Goal: Task Accomplishment & Management: Use online tool/utility

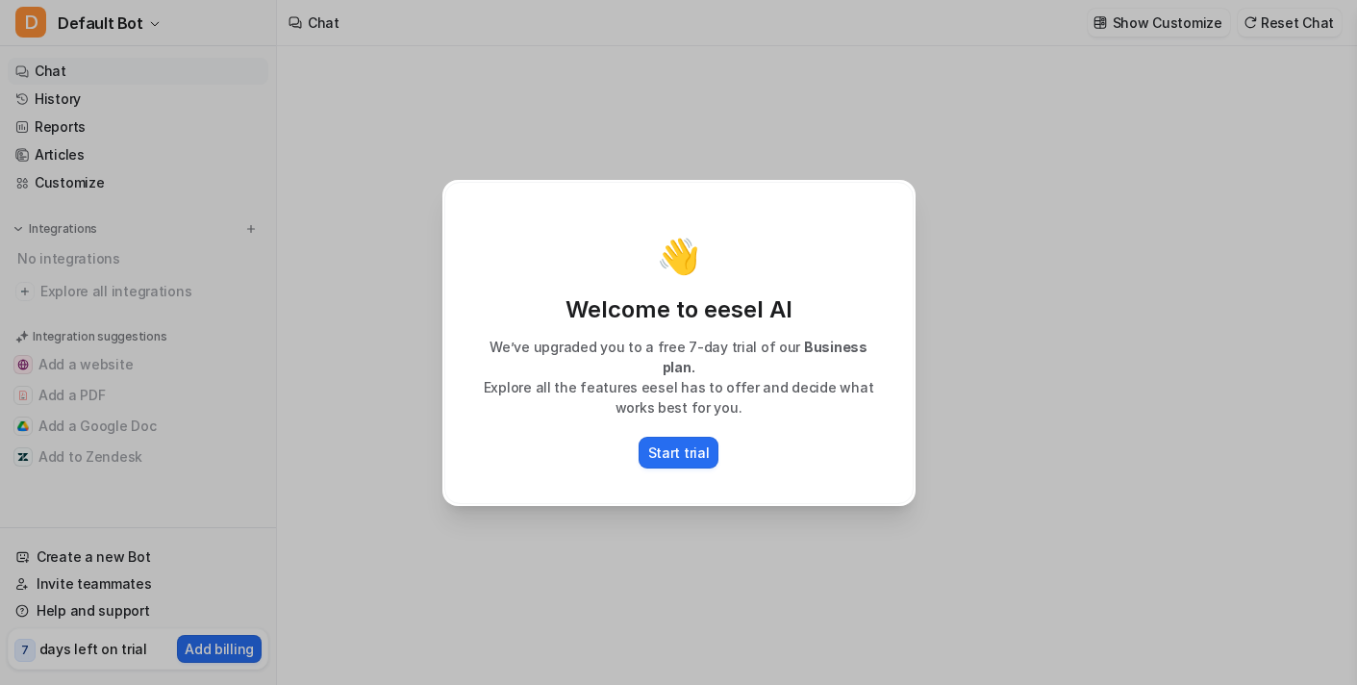
click at [1086, 352] on div "👋 Welcome to eesel AI We’ve upgraded you to a free 7-day trial of our Business …" at bounding box center [678, 342] width 1357 height 685
click at [682, 451] on p "Start trial" at bounding box center [679, 452] width 62 height 20
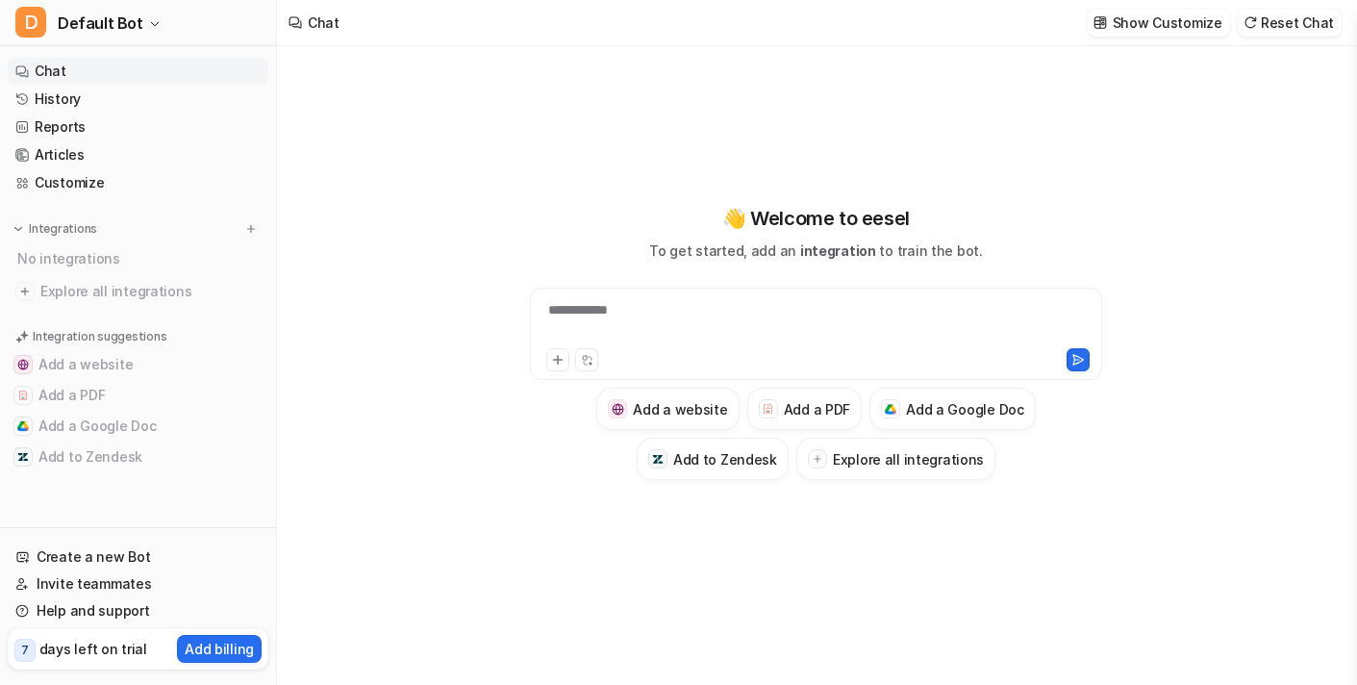
click at [70, 73] on link "Chat" at bounding box center [138, 71] width 261 height 27
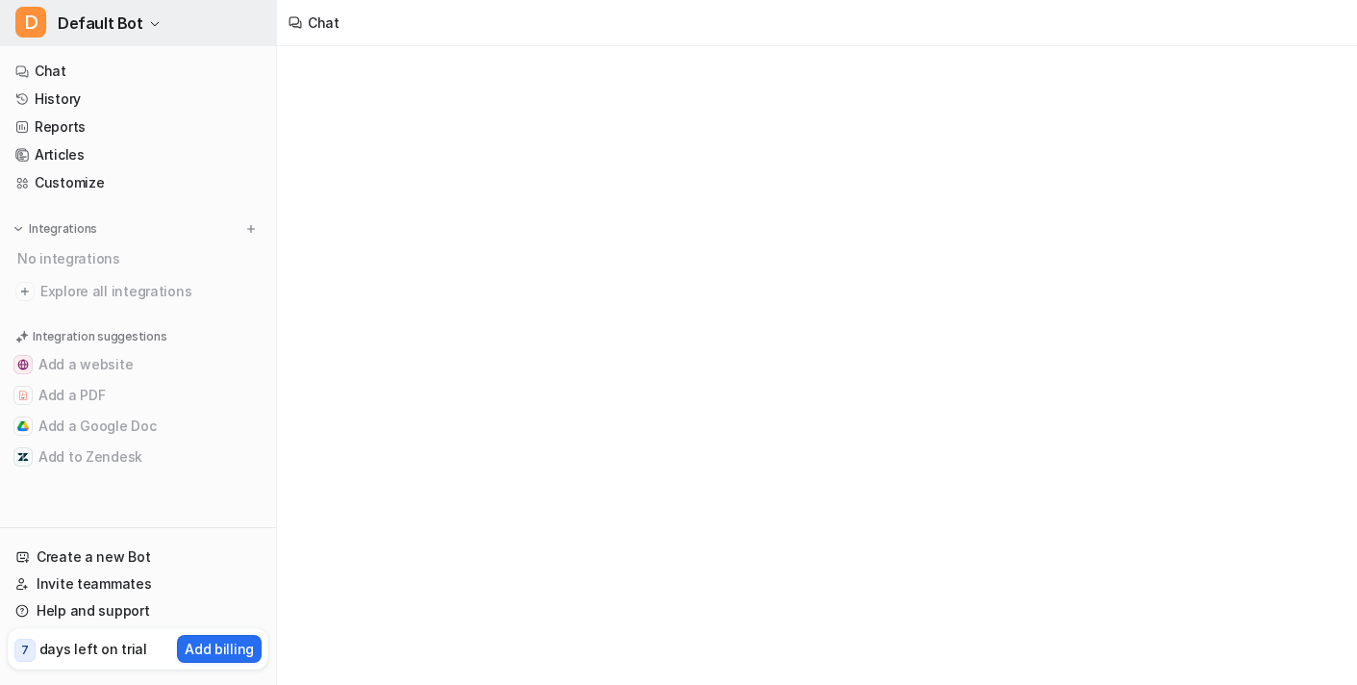
click at [113, 30] on span "Default Bot" at bounding box center [101, 23] width 86 height 27
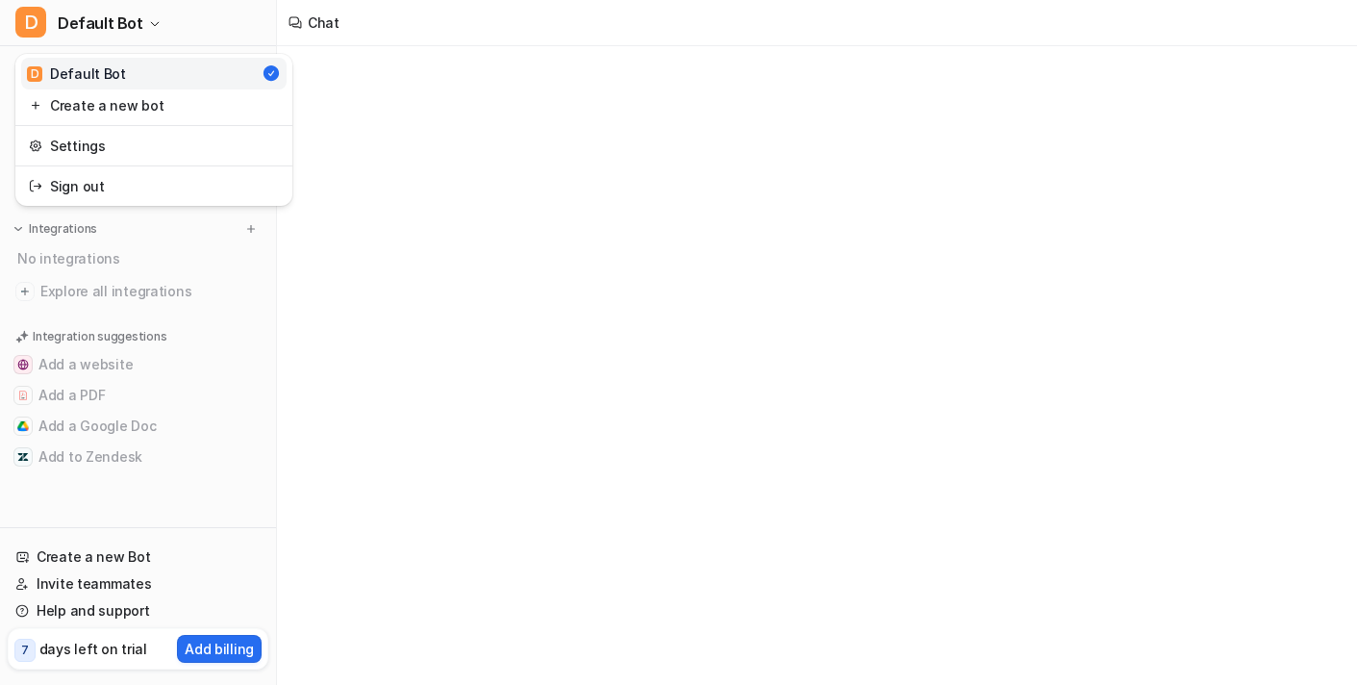
click at [476, 143] on div "D Default Bot D Default Bot Create a new bot Settings Sign out Chat History Rep…" at bounding box center [678, 342] width 1357 height 685
